Goal: Information Seeking & Learning: Learn about a topic

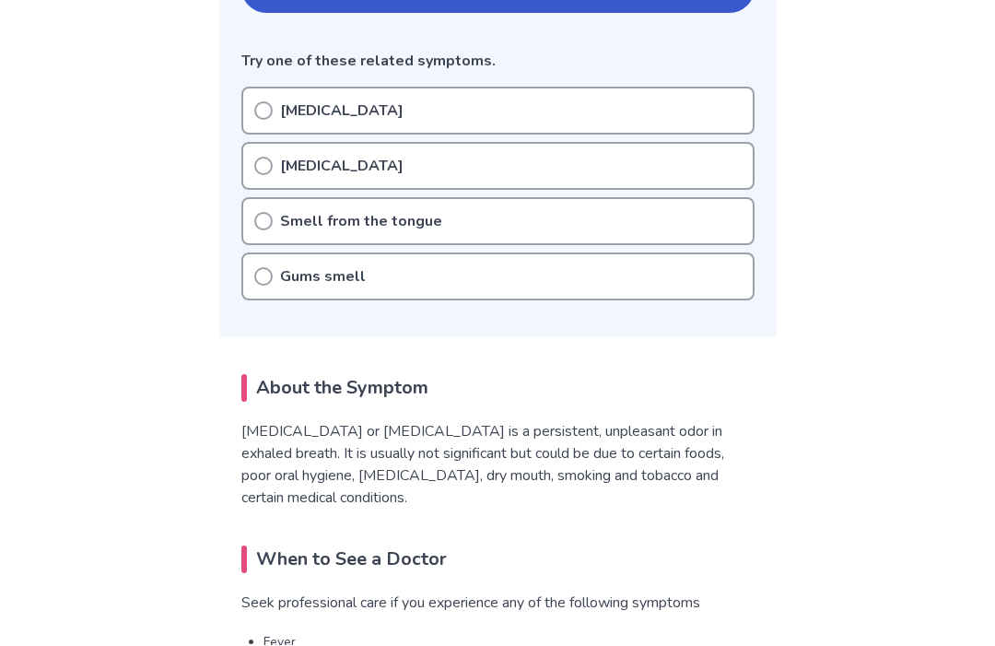
scroll to position [465, 0]
click at [268, 89] on div "[MEDICAL_DATA]" at bounding box center [497, 111] width 513 height 48
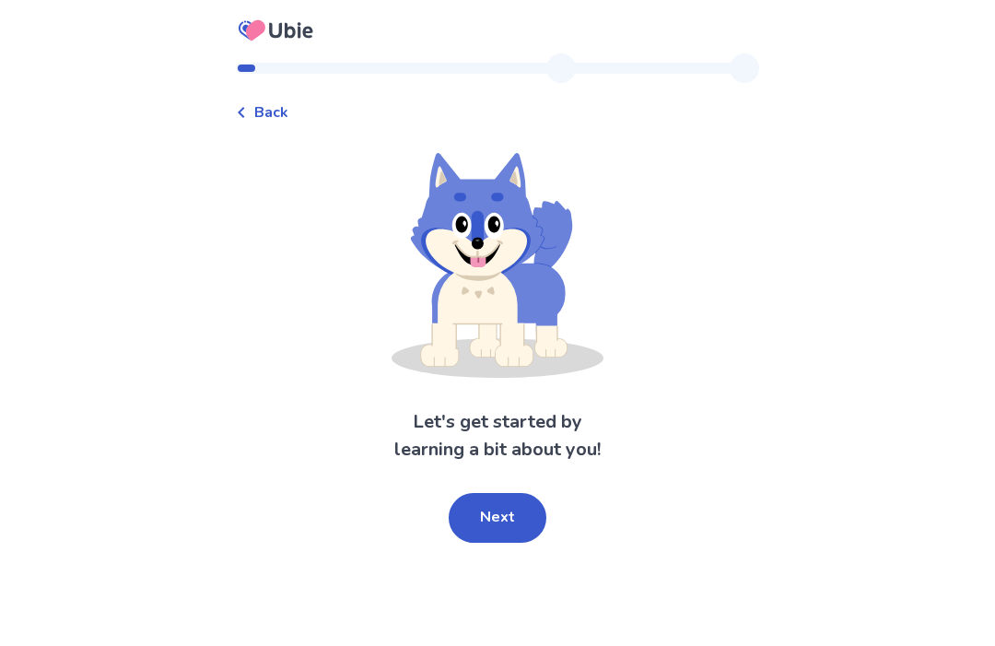
click at [490, 541] on button "Next" at bounding box center [498, 518] width 98 height 50
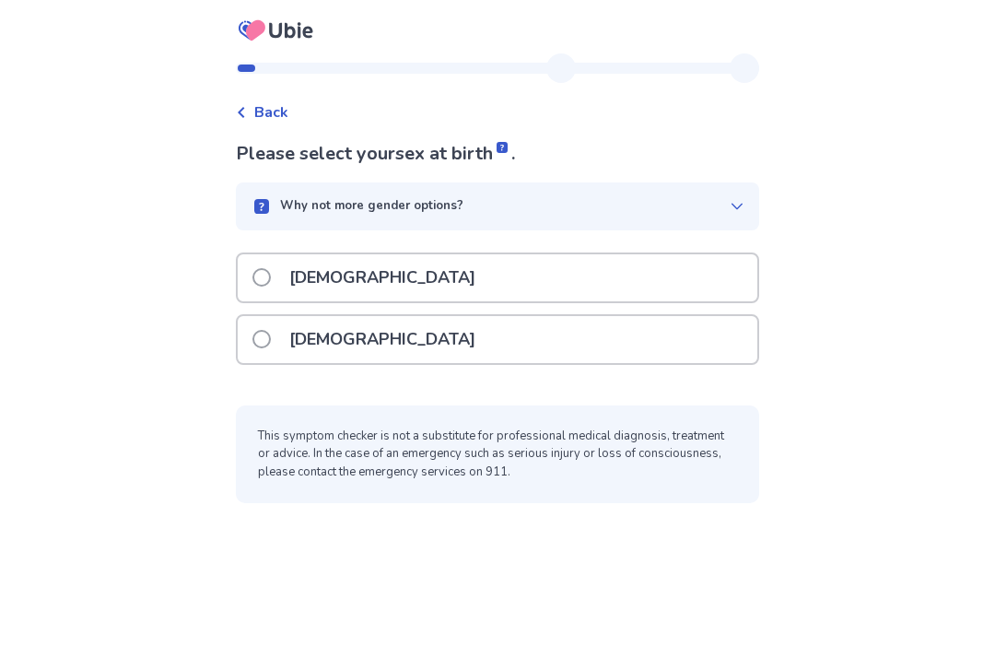
click at [717, 265] on div "[DEMOGRAPHIC_DATA]" at bounding box center [498, 277] width 520 height 47
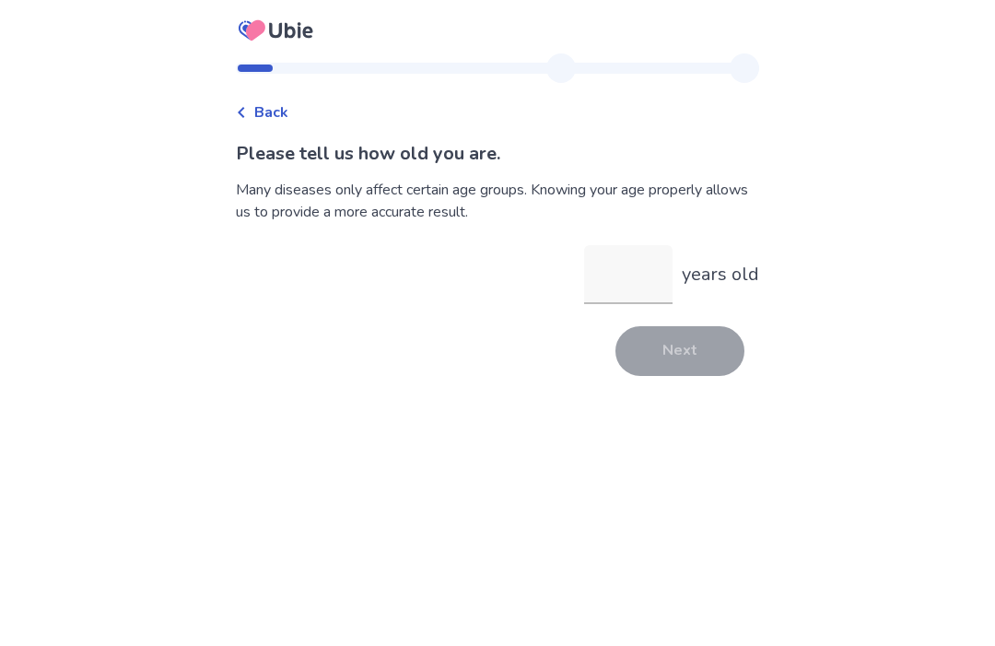
click at [635, 290] on input "years old" at bounding box center [628, 274] width 88 height 59
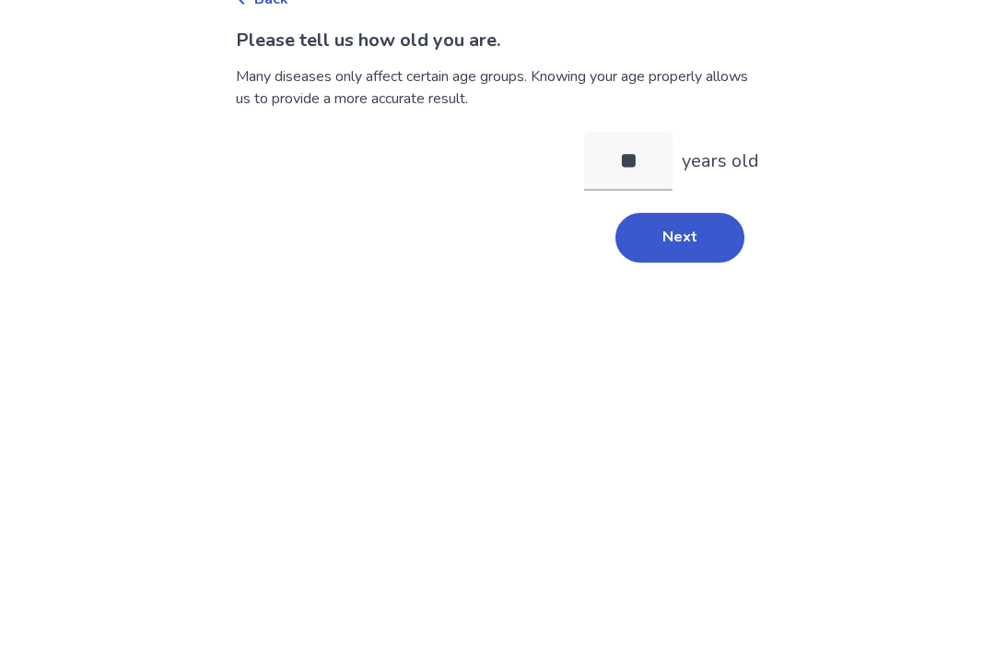
click at [710, 326] on button "Next" at bounding box center [680, 351] width 129 height 50
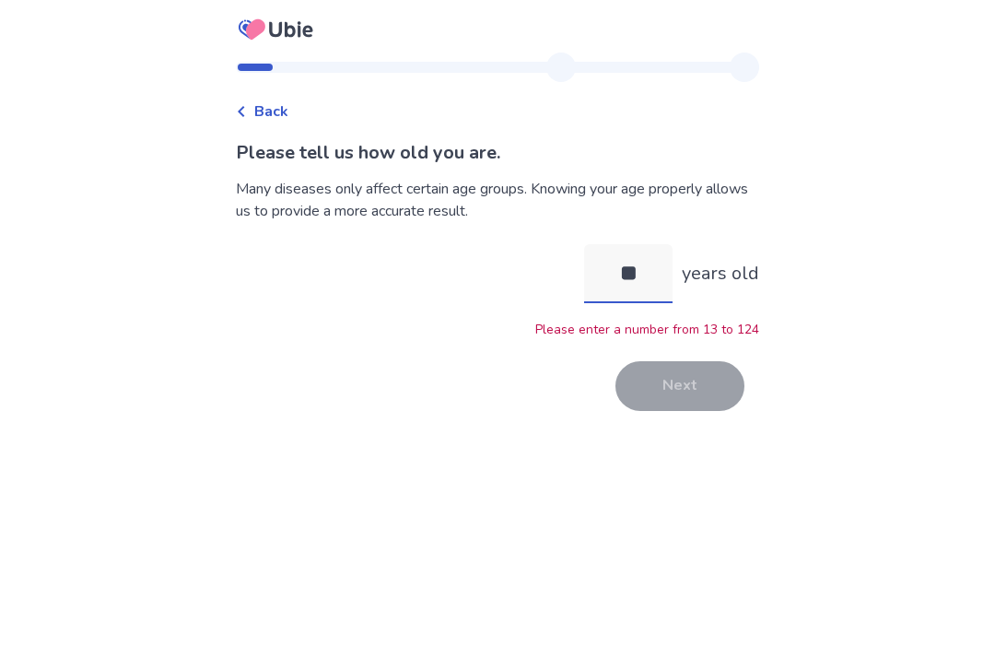
click at [659, 245] on input "**" at bounding box center [628, 274] width 88 height 59
type input "*"
type input "**"
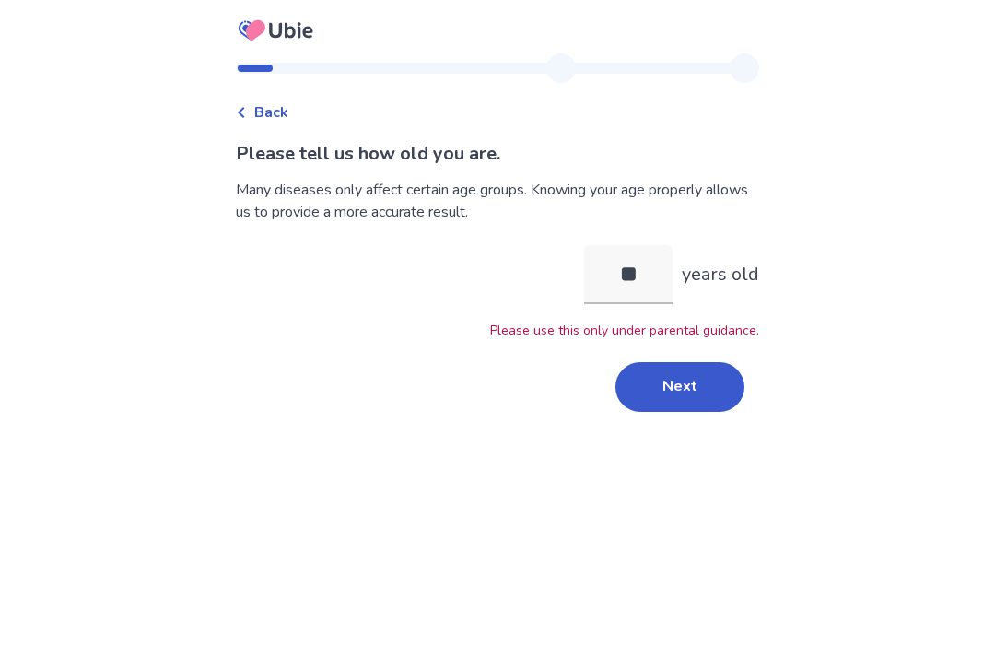
click at [696, 362] on button "Next" at bounding box center [680, 387] width 129 height 50
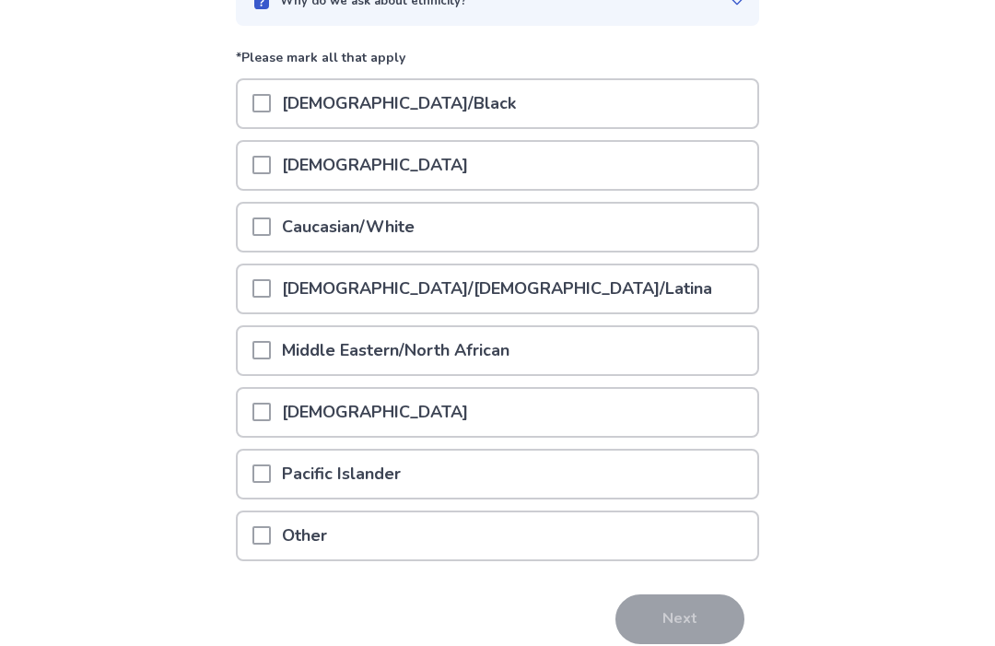
scroll to position [221, 0]
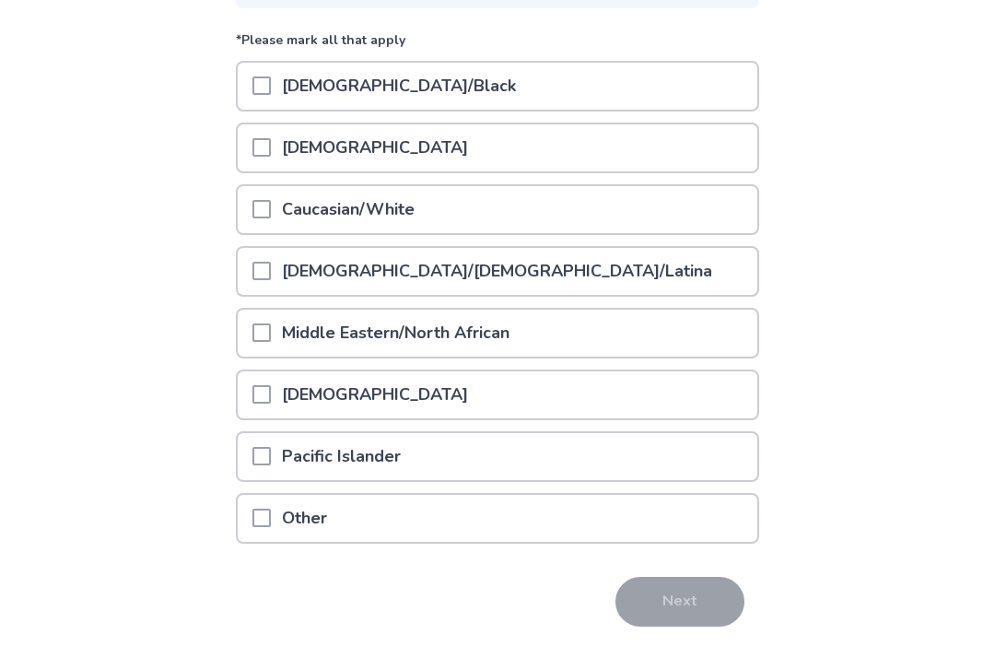
click at [253, 192] on div "Caucasian/White" at bounding box center [498, 210] width 520 height 47
click at [692, 592] on button "Next" at bounding box center [680, 603] width 129 height 50
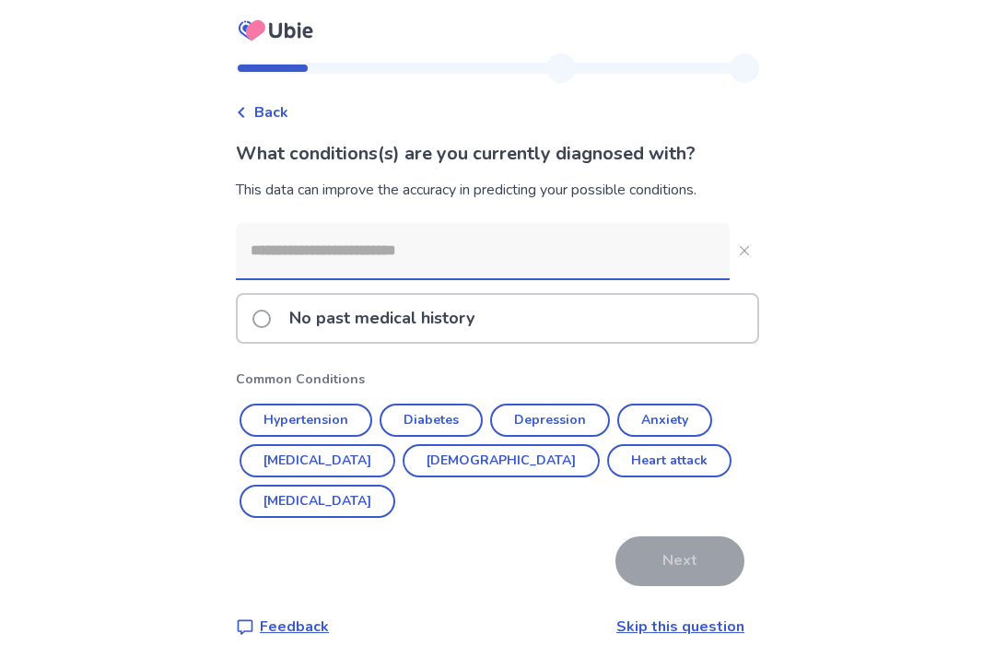
click at [719, 313] on div "No past medical history" at bounding box center [498, 318] width 520 height 47
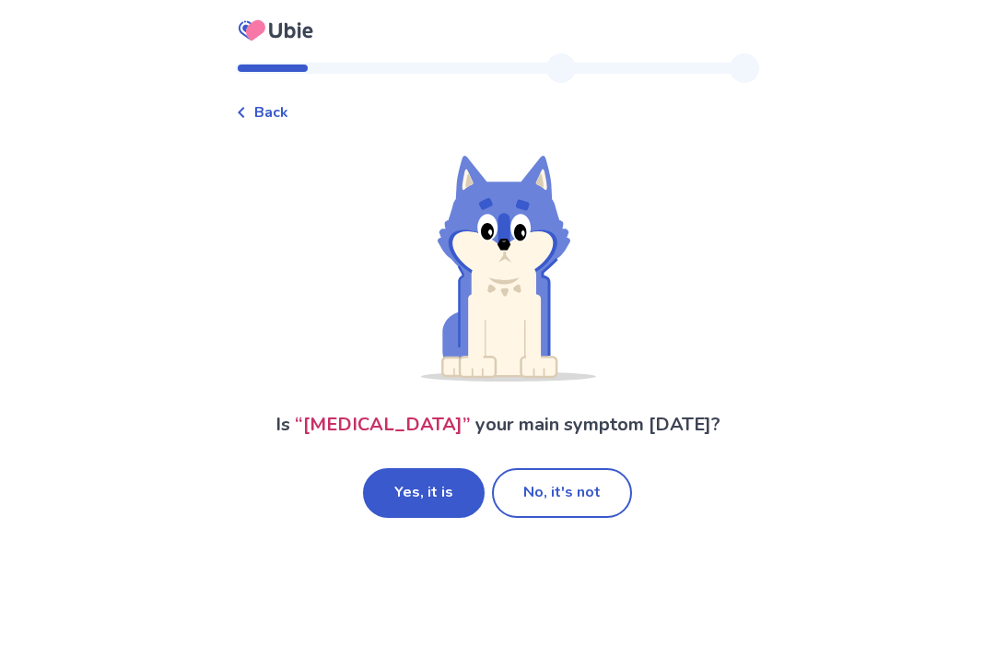
click at [427, 489] on button "Yes, it is" at bounding box center [424, 493] width 122 height 50
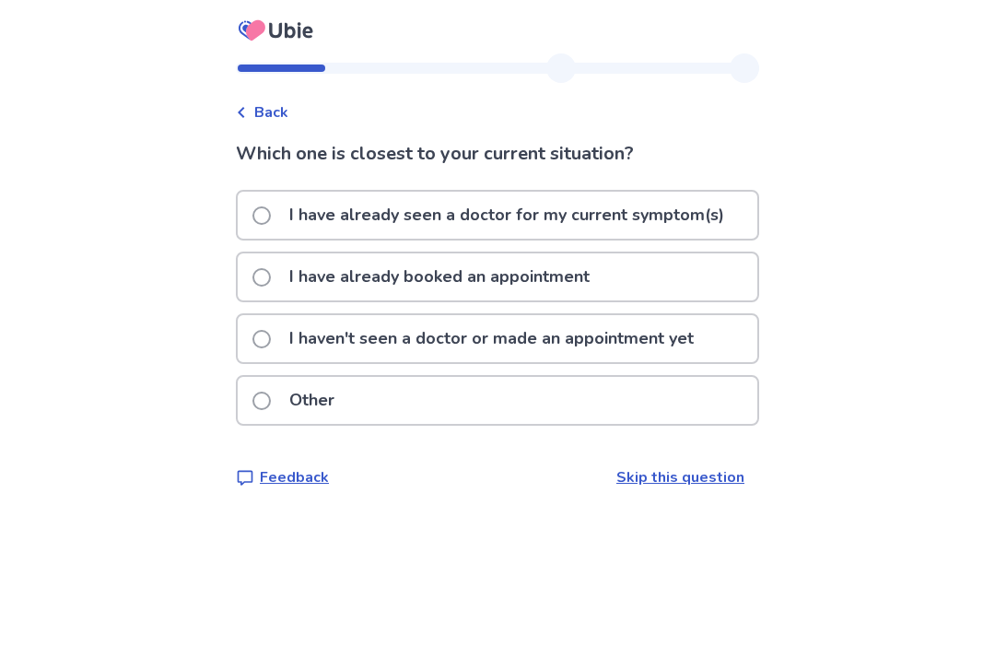
click at [297, 316] on p "I haven't seen a doctor or made an appointment yet" at bounding box center [491, 338] width 427 height 47
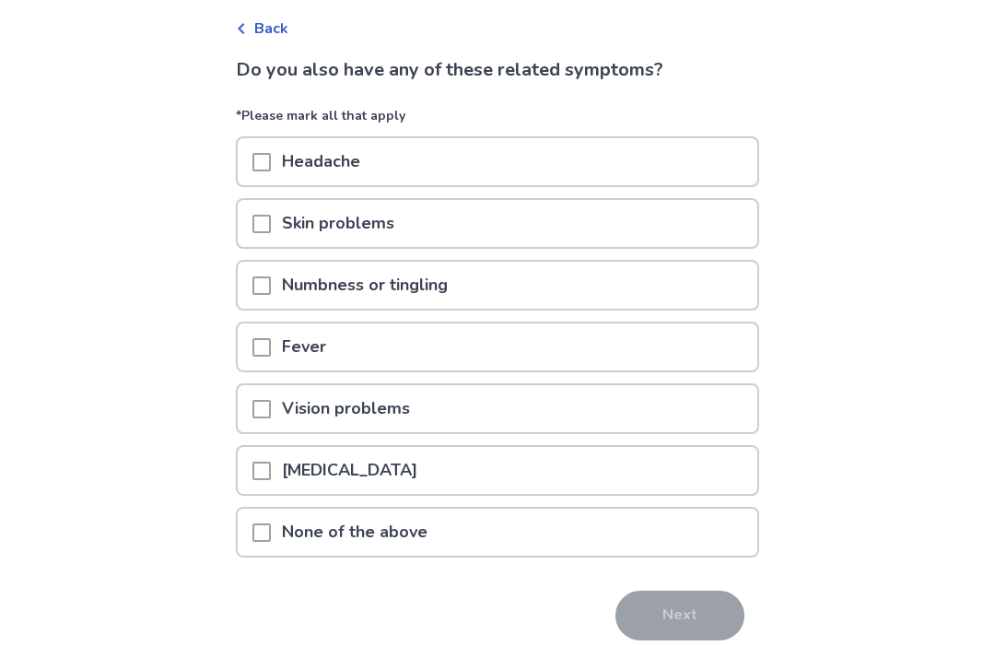
scroll to position [83, 0]
click at [628, 536] on div "None of the above" at bounding box center [498, 533] width 520 height 47
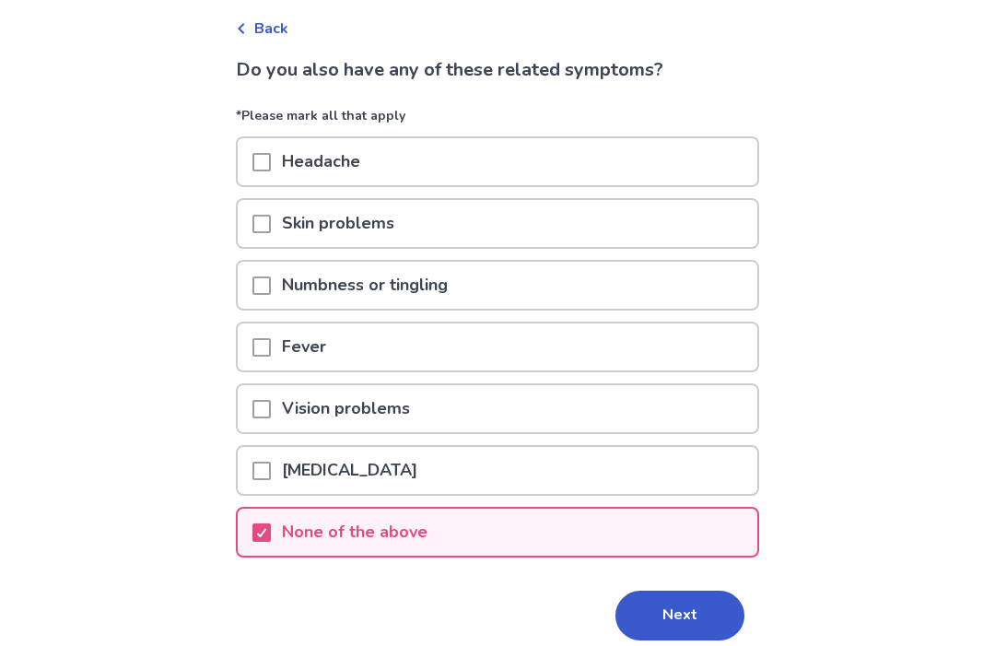
scroll to position [84, 0]
click at [675, 607] on button "Next" at bounding box center [680, 616] width 129 height 50
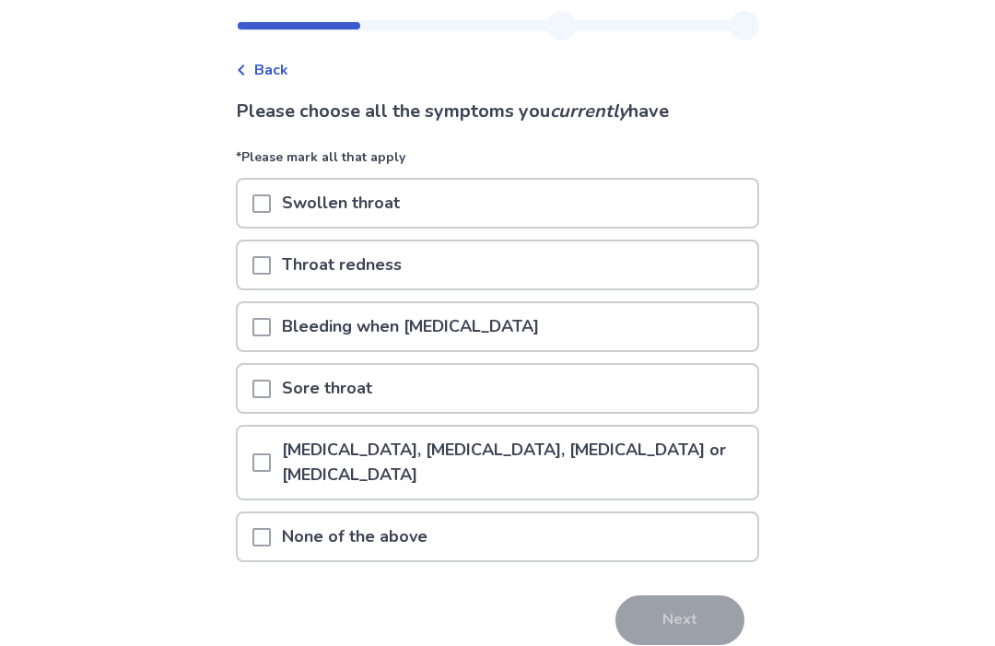
scroll to position [61, 0]
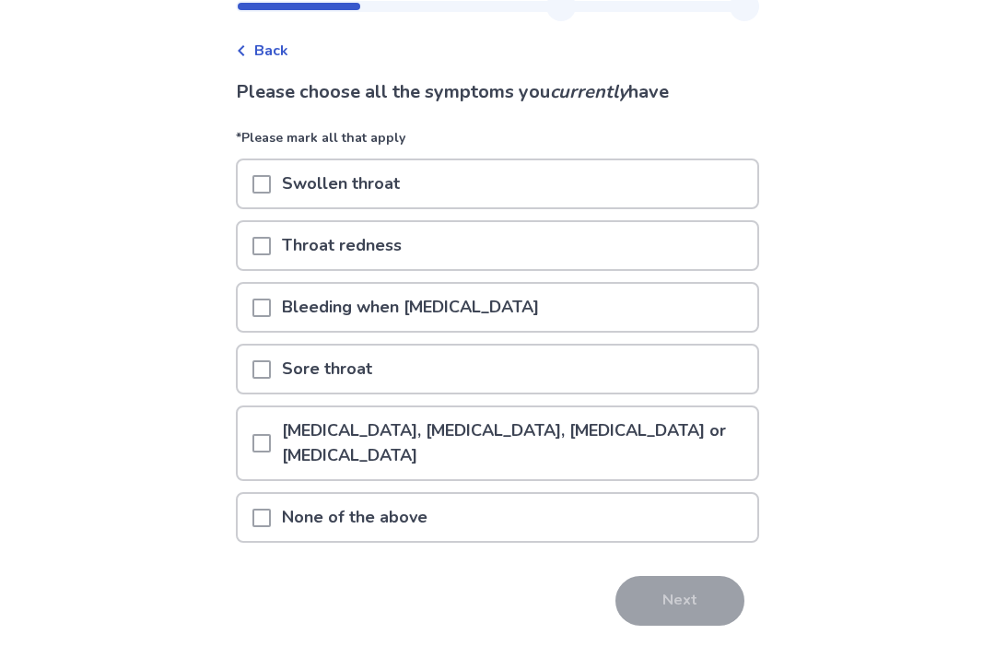
click at [722, 450] on p "[MEDICAL_DATA], [MEDICAL_DATA], [MEDICAL_DATA] or [MEDICAL_DATA]" at bounding box center [514, 444] width 487 height 72
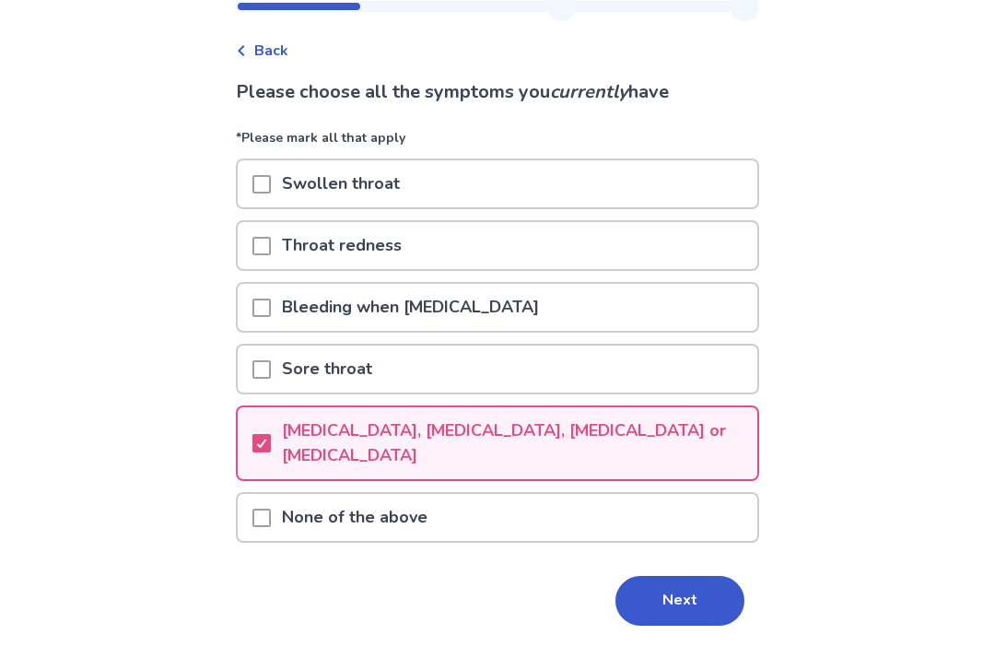
click at [719, 465] on p "[MEDICAL_DATA], [MEDICAL_DATA], [MEDICAL_DATA] or [MEDICAL_DATA]" at bounding box center [514, 444] width 487 height 72
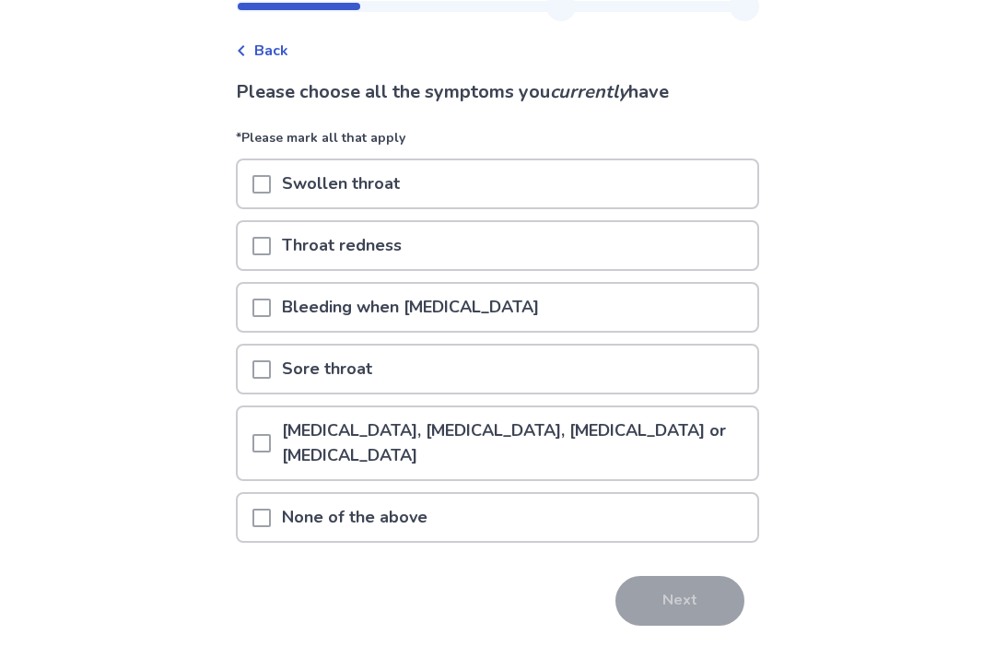
click at [711, 464] on p "[MEDICAL_DATA], [MEDICAL_DATA], [MEDICAL_DATA] or [MEDICAL_DATA]" at bounding box center [514, 444] width 487 height 72
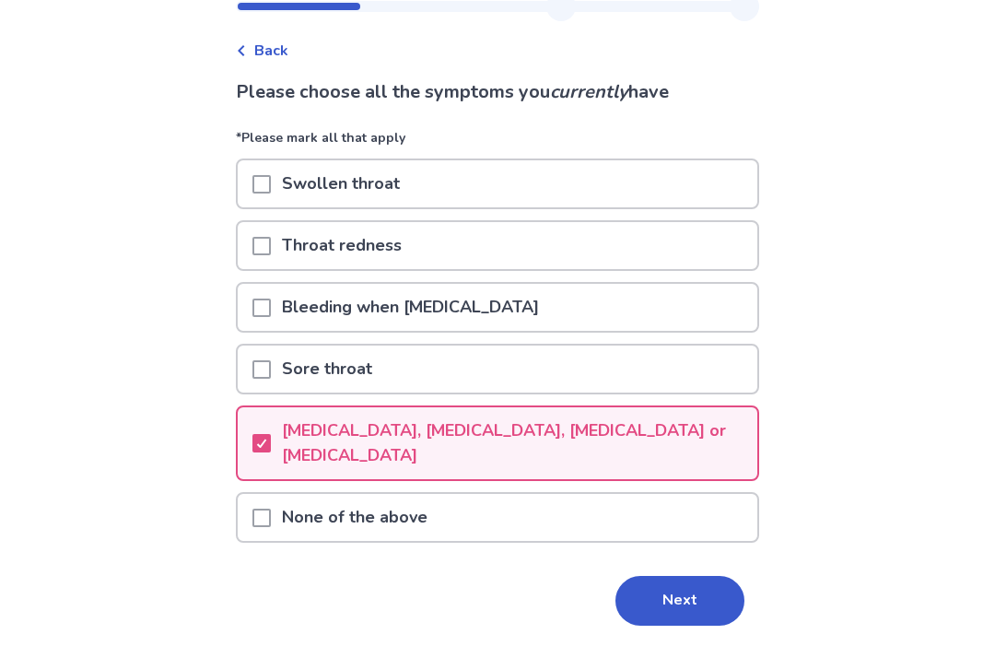
click at [682, 598] on button "Next" at bounding box center [680, 602] width 129 height 50
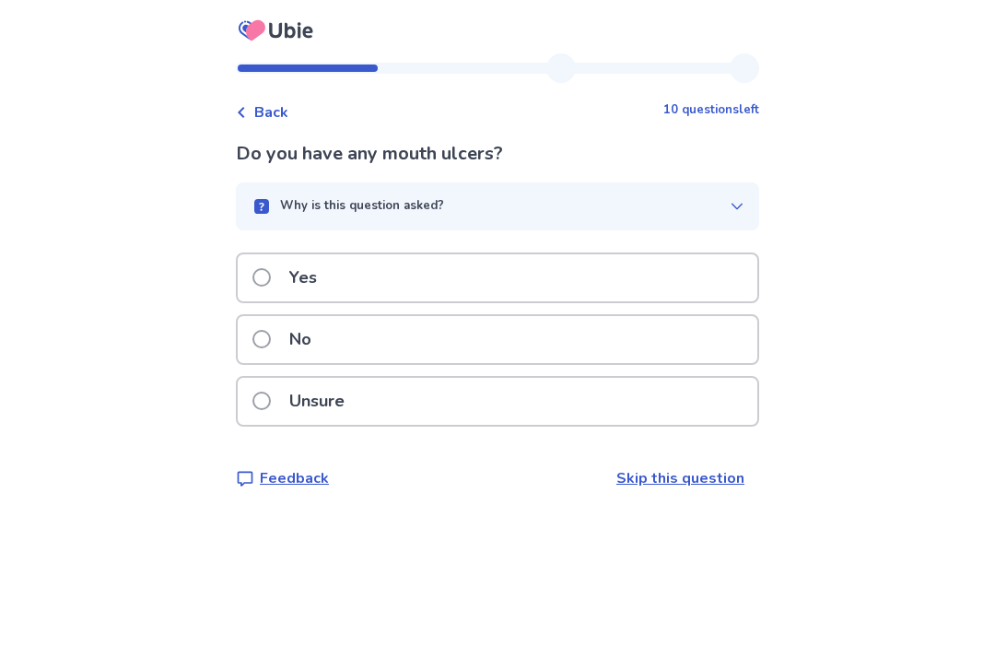
click at [689, 334] on div "No" at bounding box center [498, 339] width 520 height 47
click at [698, 346] on div "No" at bounding box center [498, 339] width 520 height 47
click at [683, 361] on div "No" at bounding box center [498, 339] width 520 height 47
click at [712, 344] on div "No" at bounding box center [498, 339] width 520 height 47
click at [724, 350] on div "No" at bounding box center [498, 339] width 520 height 47
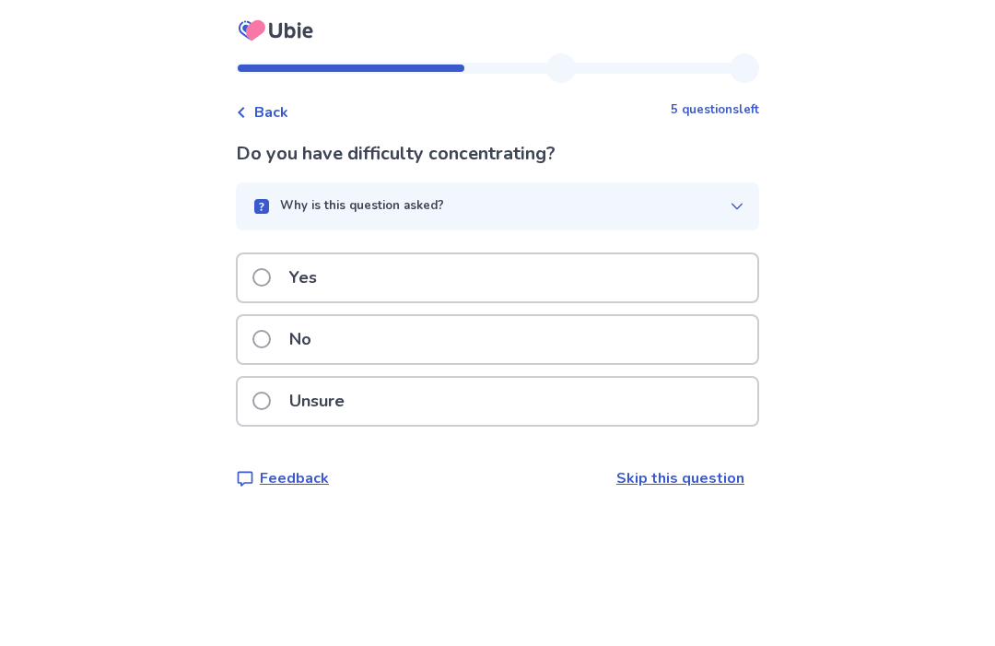
click at [708, 350] on div "No" at bounding box center [498, 339] width 520 height 47
click at [717, 357] on div "No" at bounding box center [498, 339] width 520 height 47
click at [719, 353] on div "No" at bounding box center [498, 339] width 520 height 47
click at [726, 349] on div "No" at bounding box center [498, 339] width 520 height 47
click at [715, 284] on div "Yes" at bounding box center [498, 277] width 520 height 47
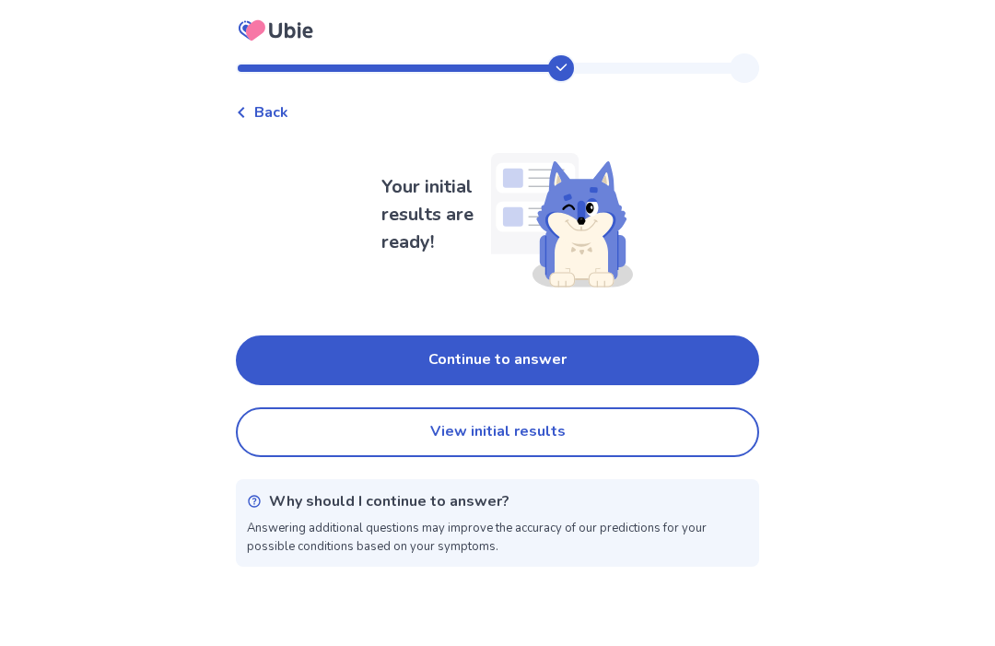
click at [702, 368] on button "Continue to answer" at bounding box center [498, 360] width 524 height 50
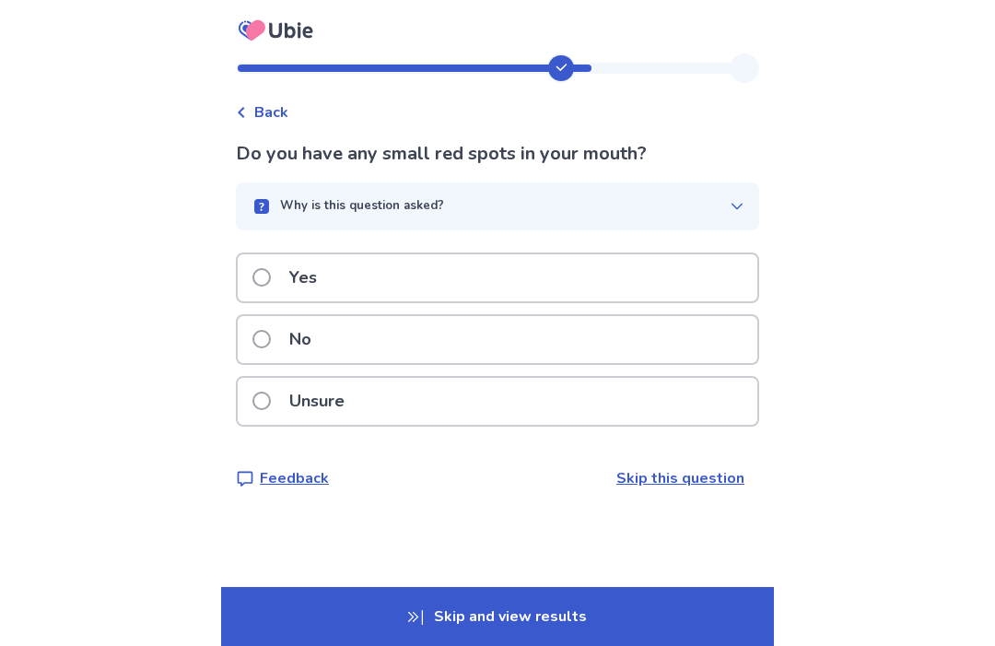
click at [700, 346] on div "No" at bounding box center [498, 339] width 520 height 47
click at [713, 280] on div "Yes" at bounding box center [498, 277] width 520 height 47
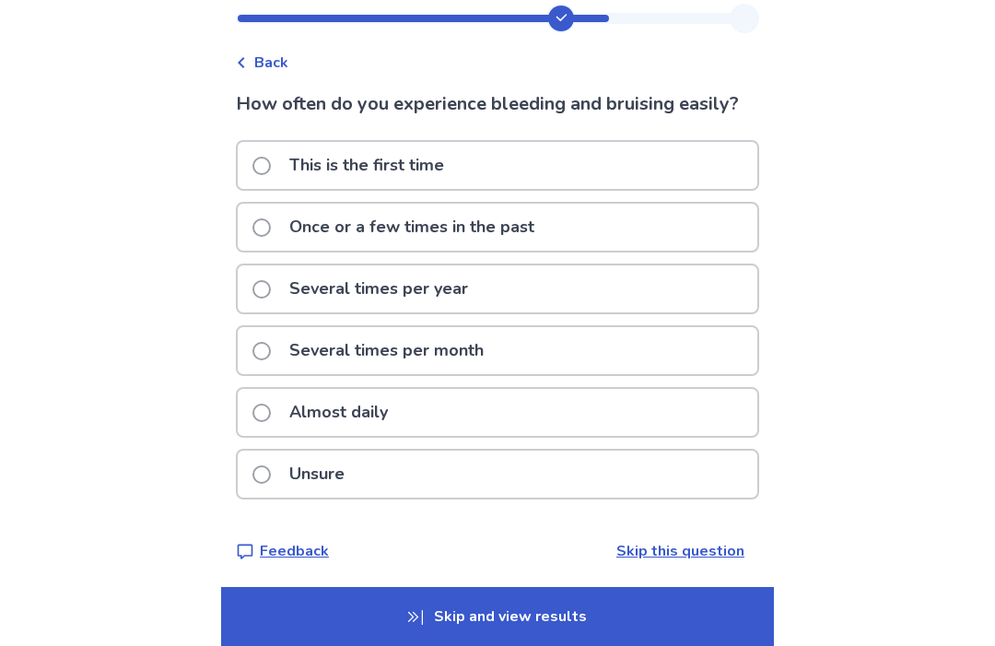
scroll to position [55, 0]
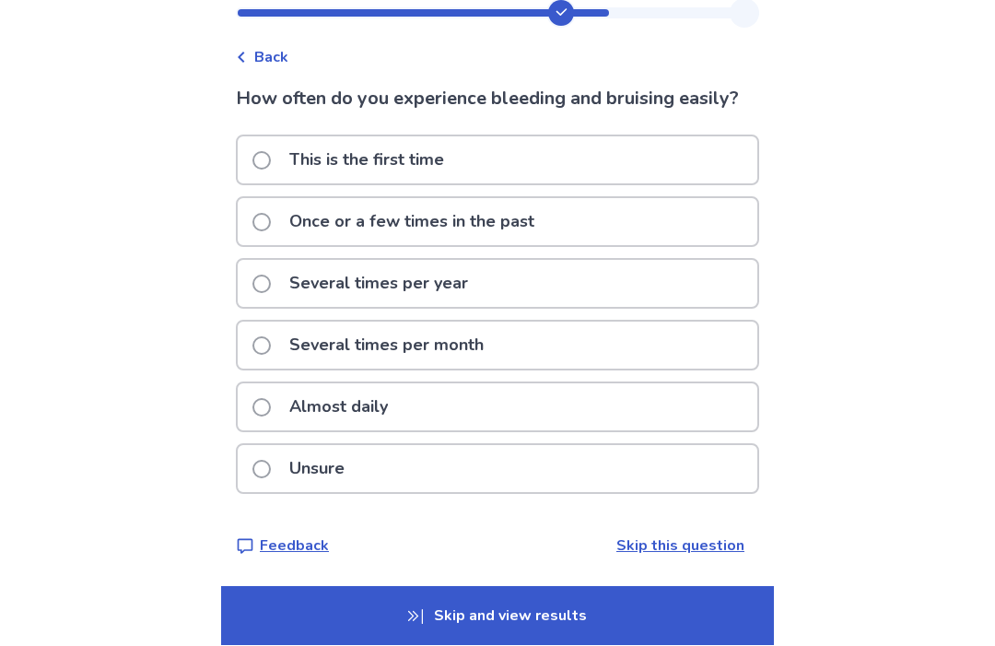
click at [746, 431] on div "Almost daily" at bounding box center [498, 407] width 520 height 47
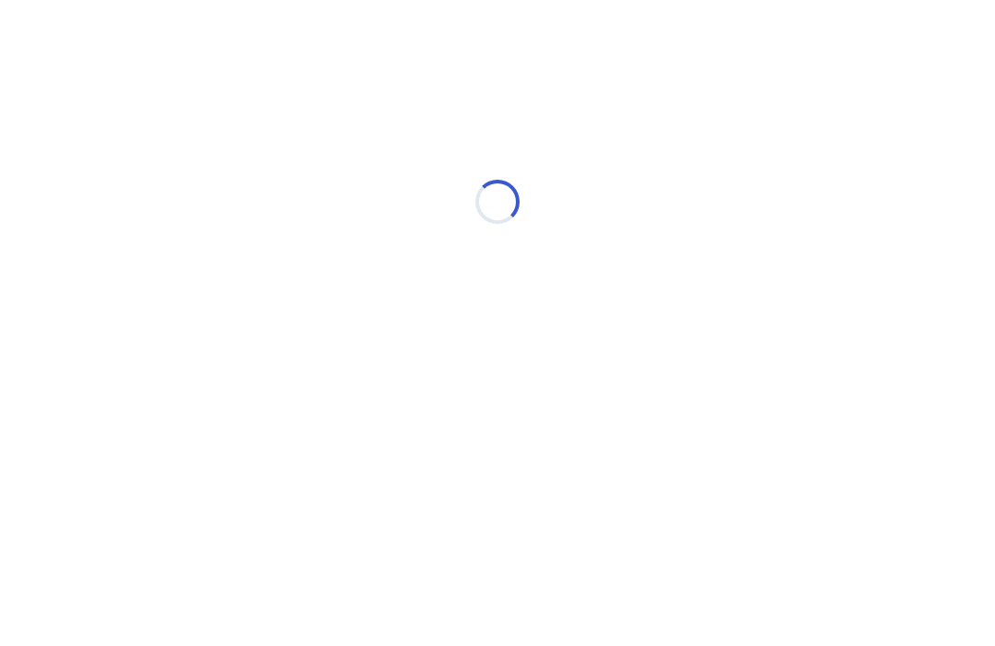
scroll to position [0, 0]
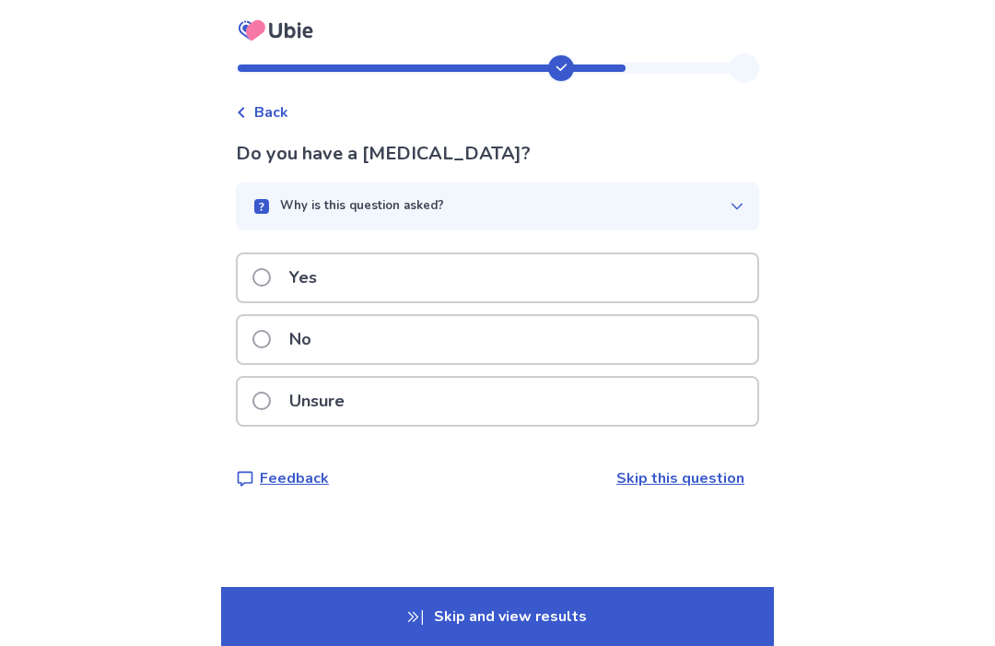
click at [722, 356] on div "No" at bounding box center [498, 339] width 520 height 47
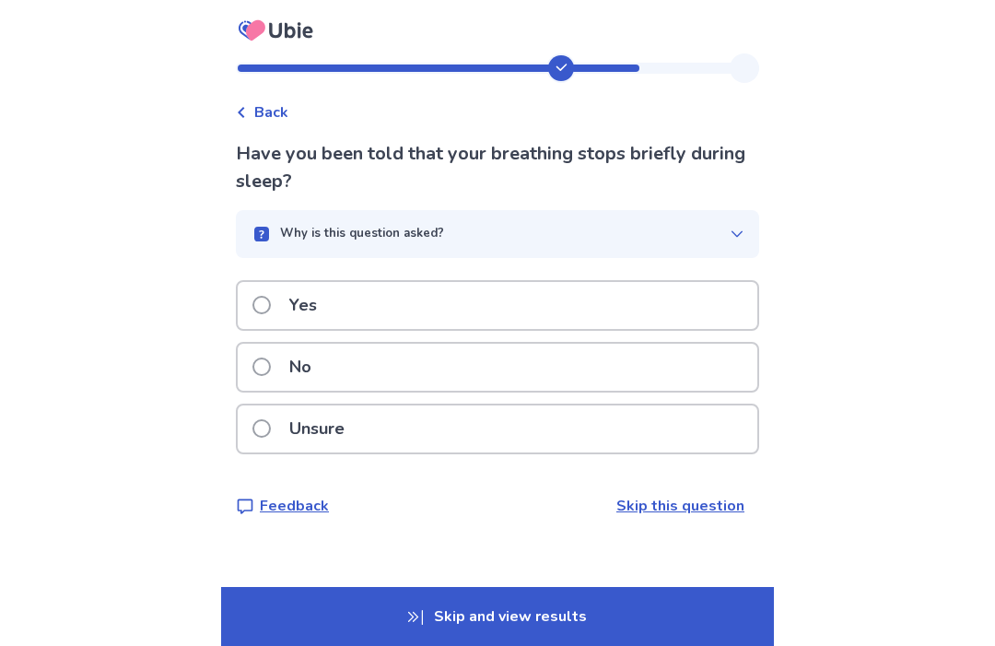
click at [728, 385] on div "No" at bounding box center [498, 367] width 520 height 47
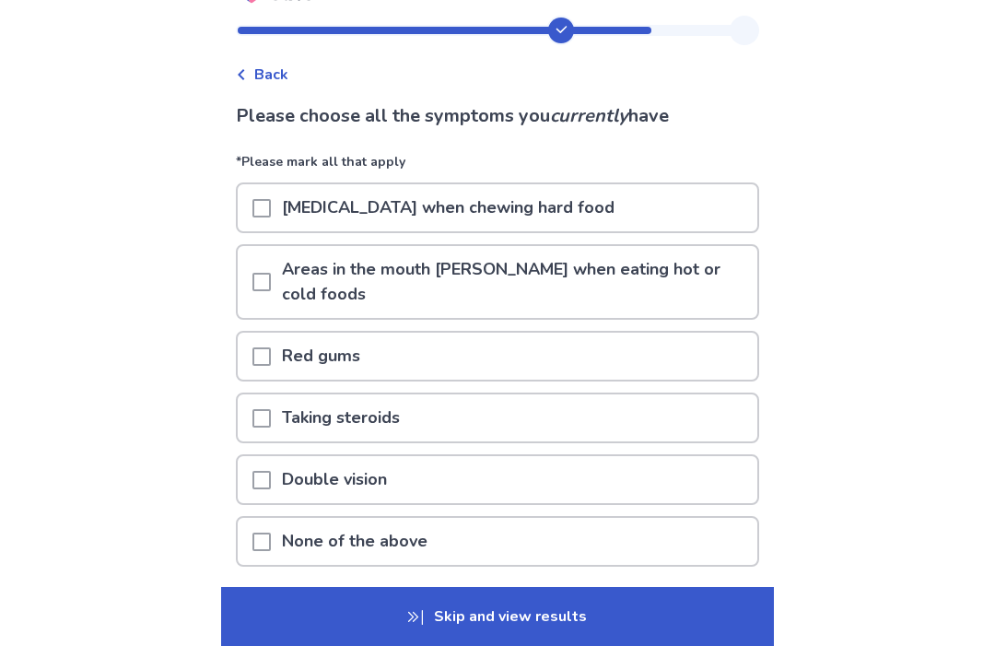
scroll to position [57, 0]
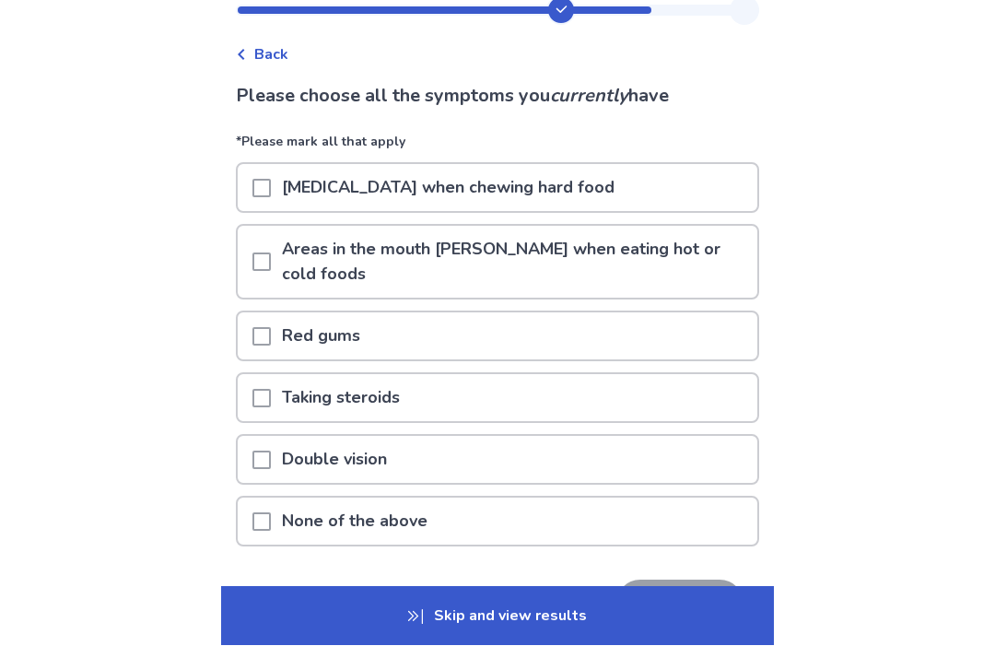
click at [726, 257] on p "Areas in the mouth [PERSON_NAME] when eating hot or cold foods" at bounding box center [514, 263] width 487 height 72
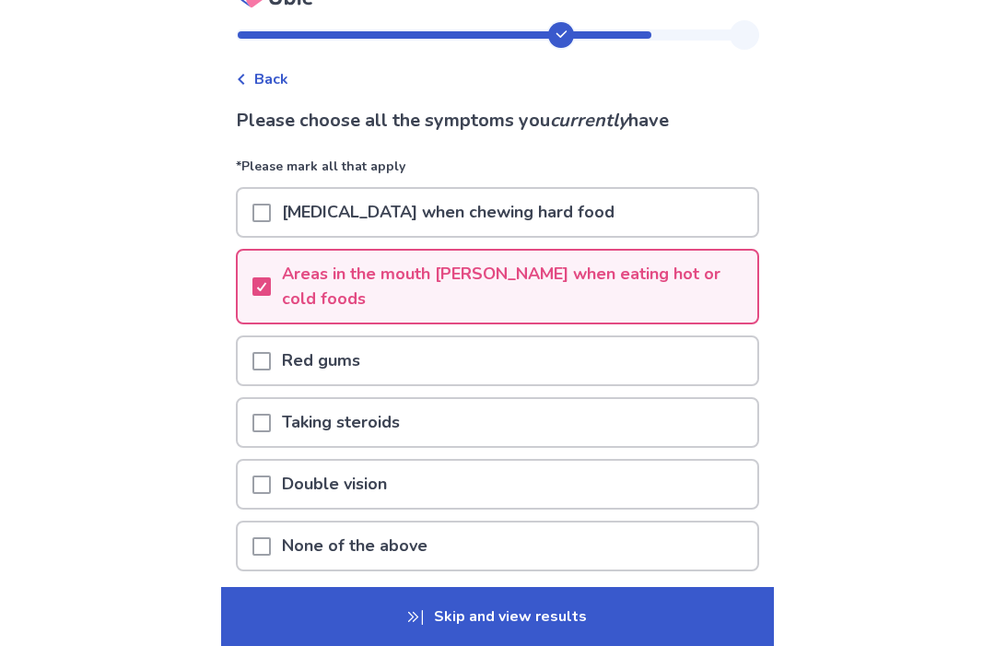
scroll to position [32, 0]
click at [734, 524] on div "None of the above" at bounding box center [498, 547] width 520 height 47
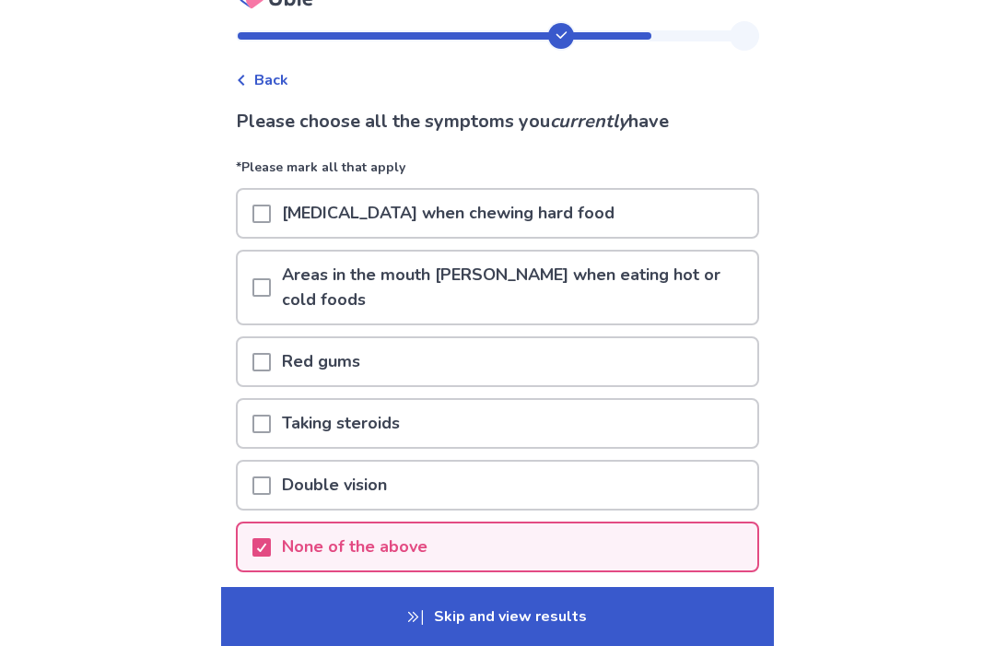
click at [720, 277] on p "Areas in the mouth [PERSON_NAME] when eating hot or cold foods" at bounding box center [514, 288] width 487 height 72
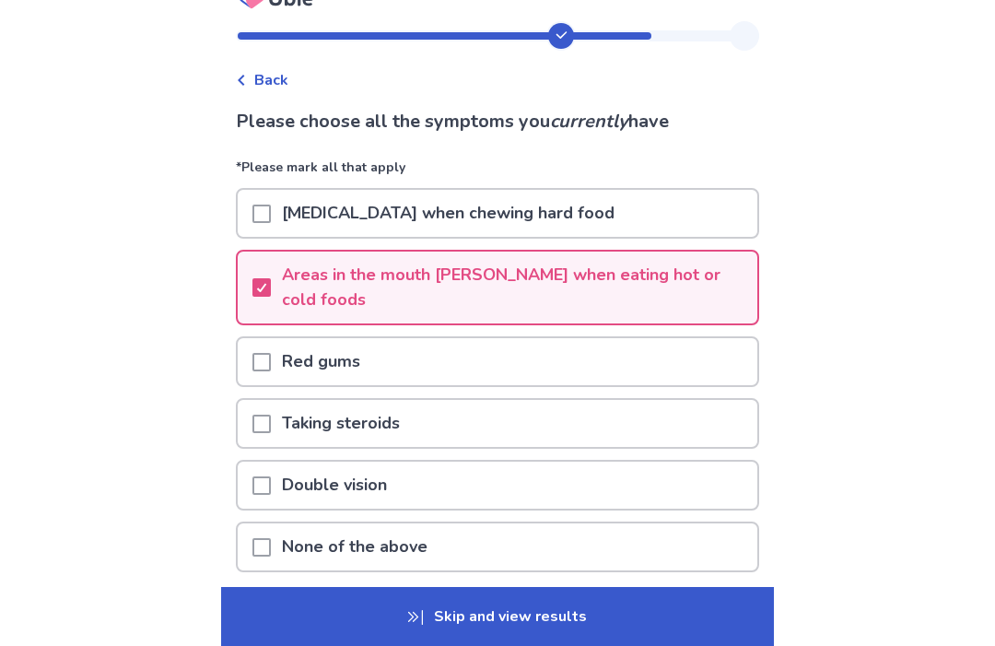
click at [686, 606] on button "Next" at bounding box center [680, 631] width 129 height 50
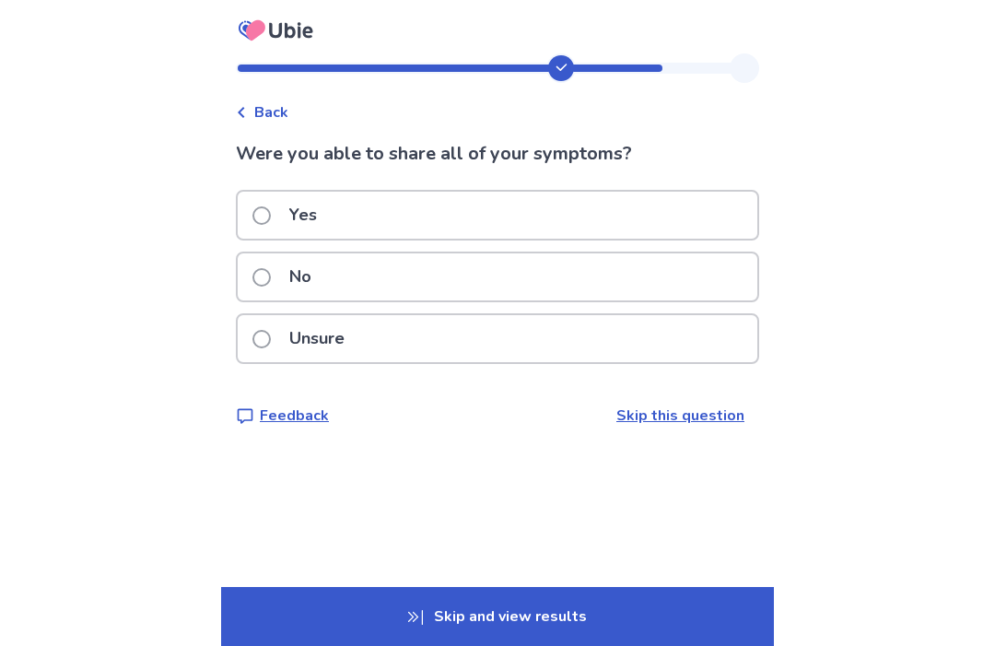
click at [713, 361] on div "Unsure" at bounding box center [498, 338] width 520 height 47
